Goal: Navigation & Orientation: Understand site structure

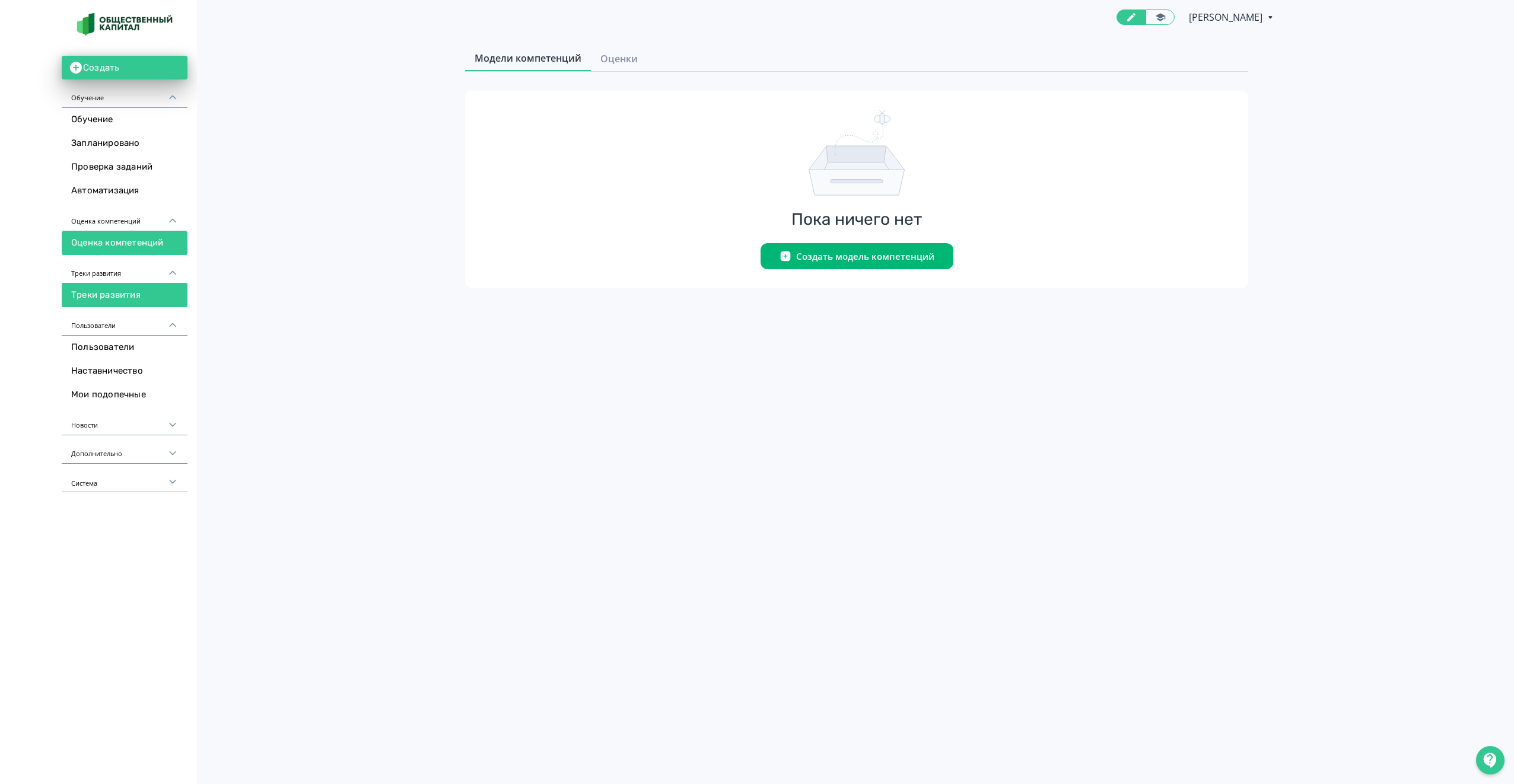
click at [114, 290] on link "Треки развития" at bounding box center [124, 295] width 126 height 24
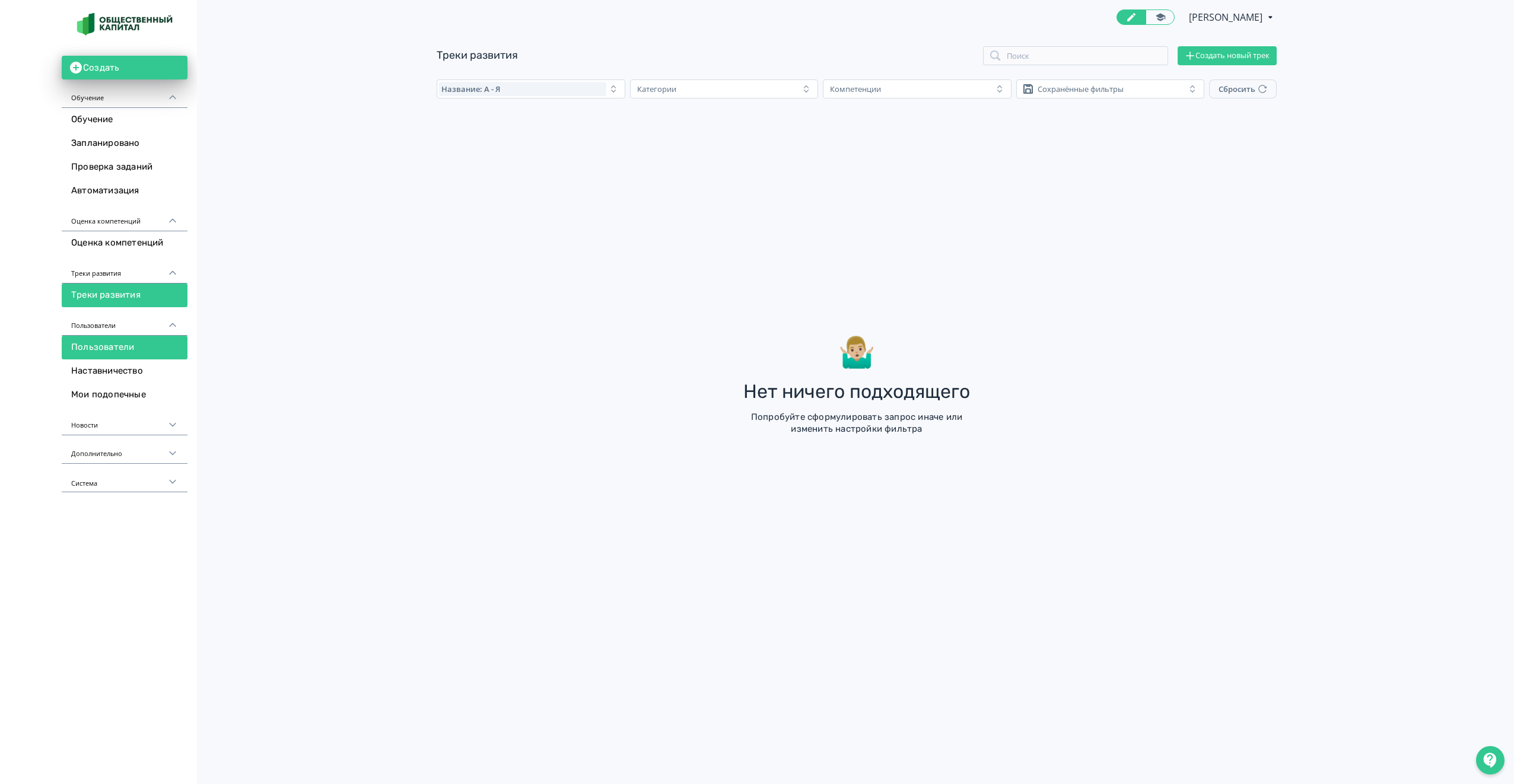
click at [113, 345] on link "Пользователи" at bounding box center [124, 347] width 126 height 24
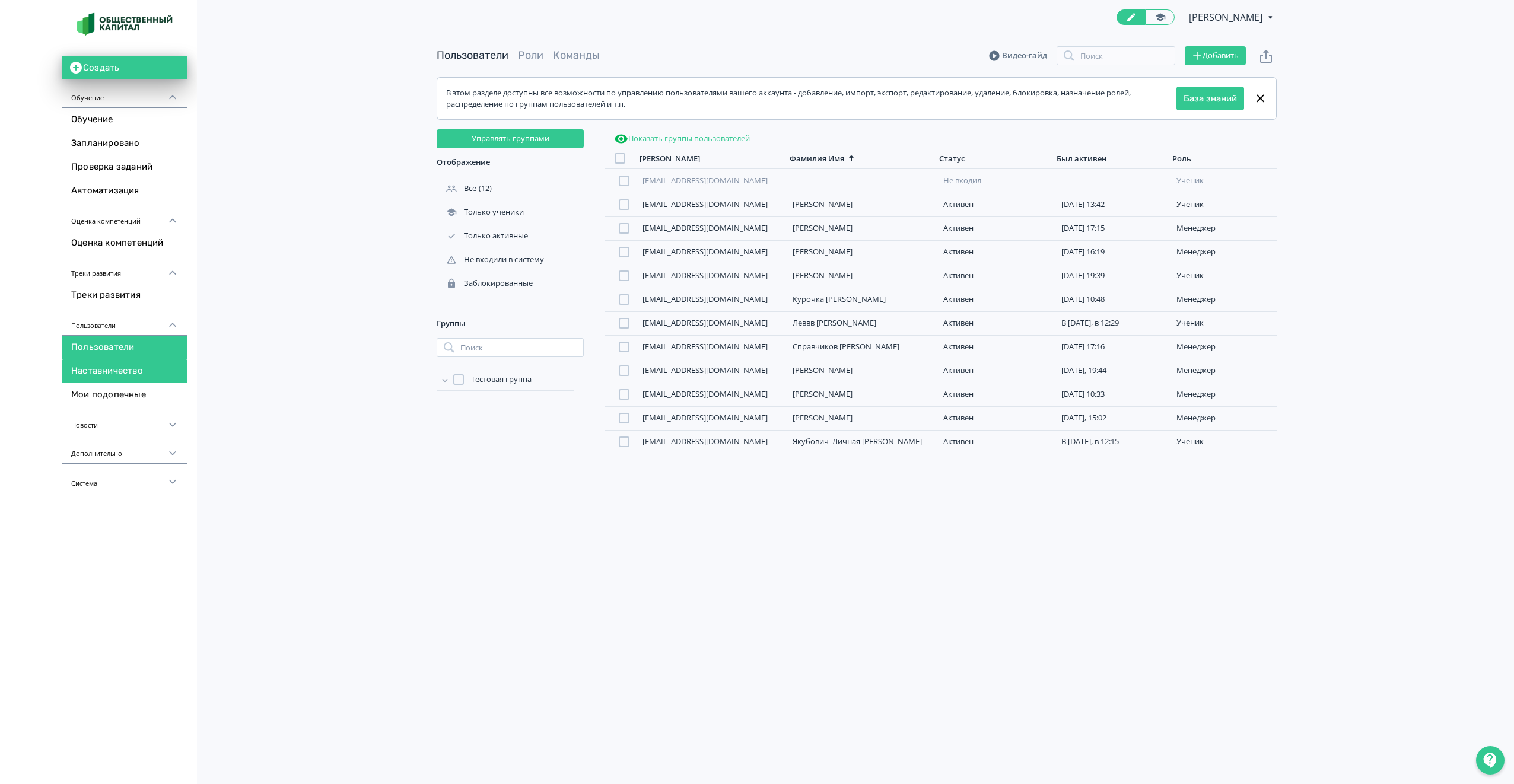
click at [114, 368] on link "Наставничество" at bounding box center [124, 371] width 126 height 24
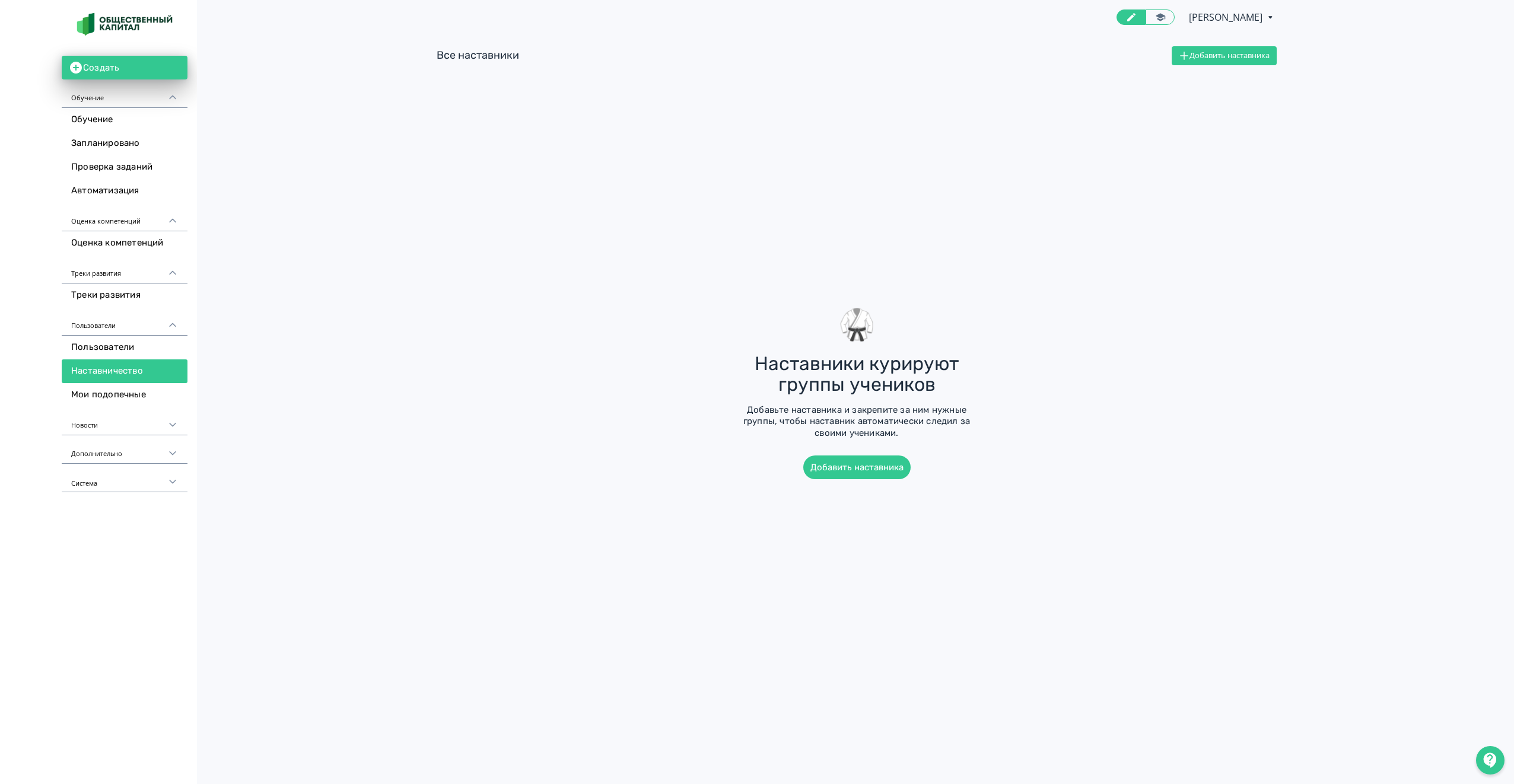
click at [106, 418] on div "Новости" at bounding box center [124, 421] width 126 height 28
click at [103, 449] on link "Лента новостей" at bounding box center [124, 447] width 126 height 24
